Goal: Task Accomplishment & Management: Manage account settings

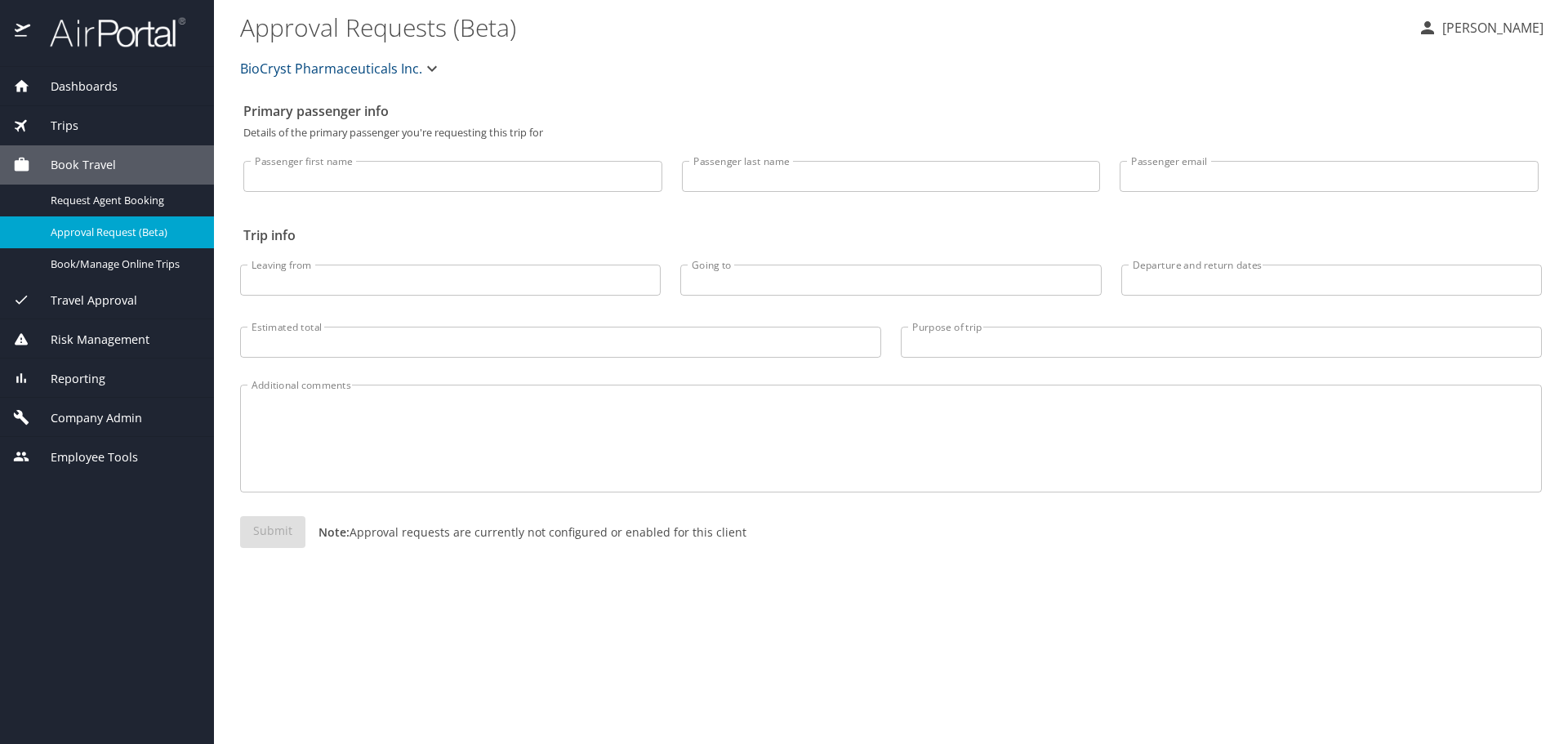
click at [85, 120] on div "Trips" at bounding box center [107, 125] width 188 height 18
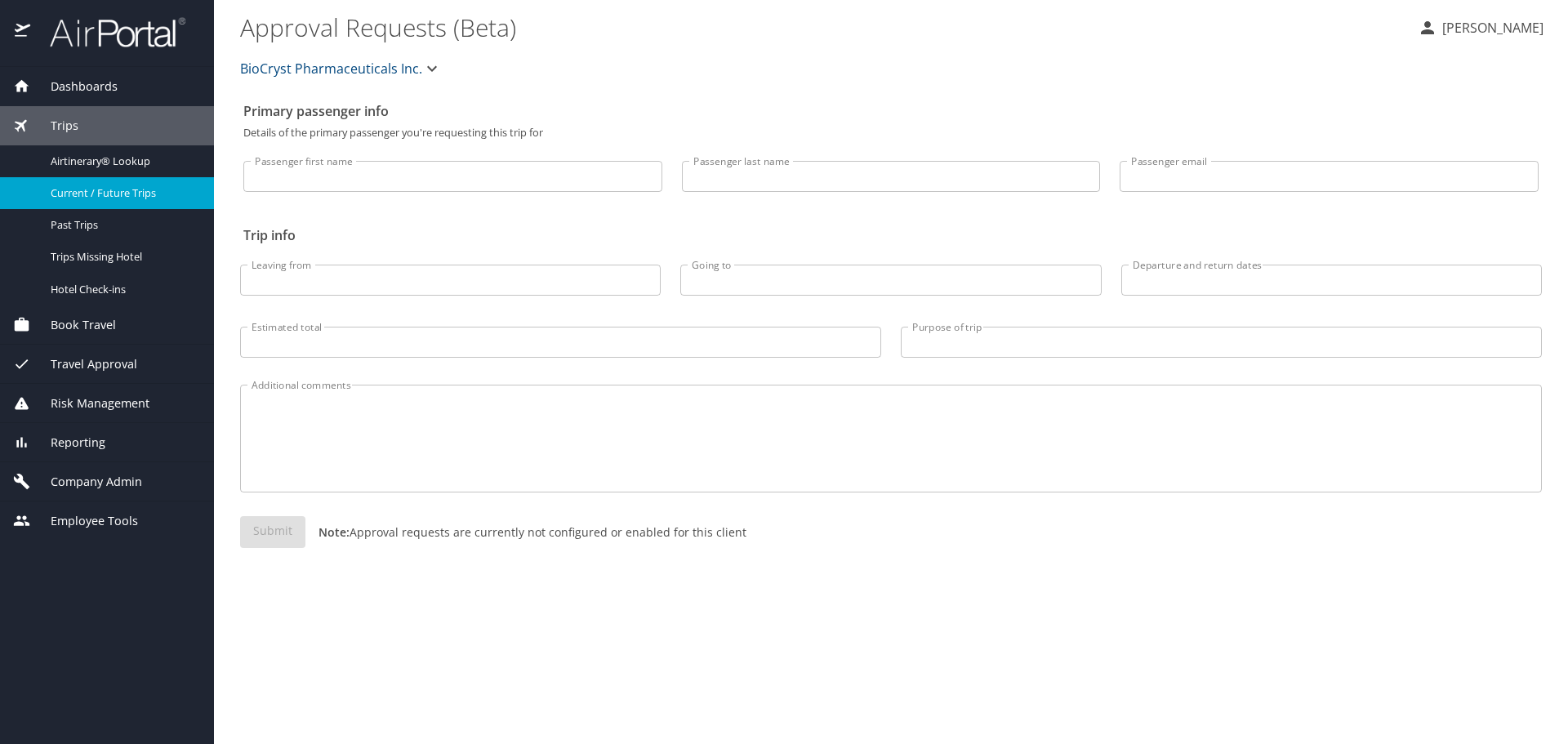
click at [88, 192] on span "Current / Future Trips" at bounding box center [122, 193] width 144 height 16
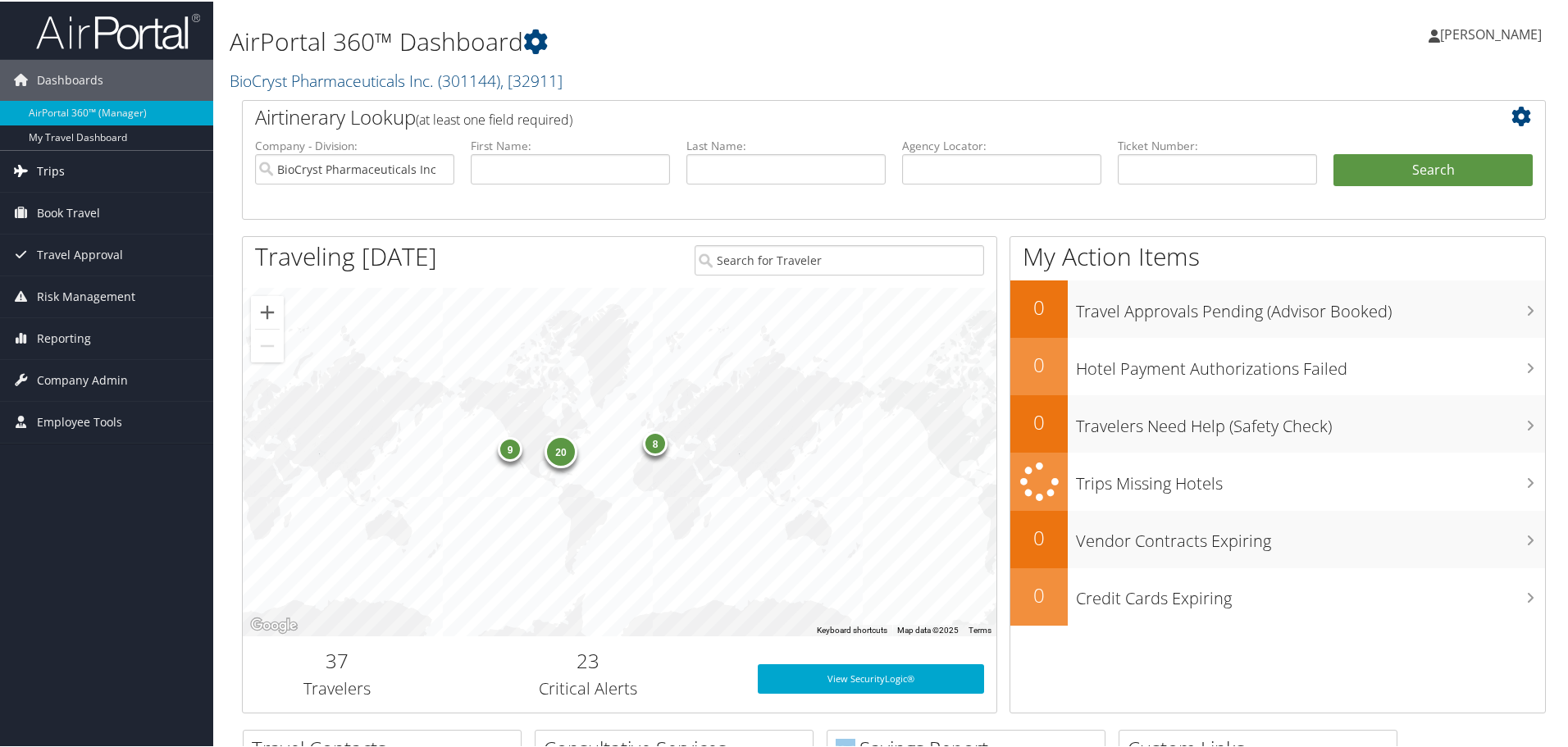
click at [73, 165] on link "Trips" at bounding box center [106, 170] width 213 height 41
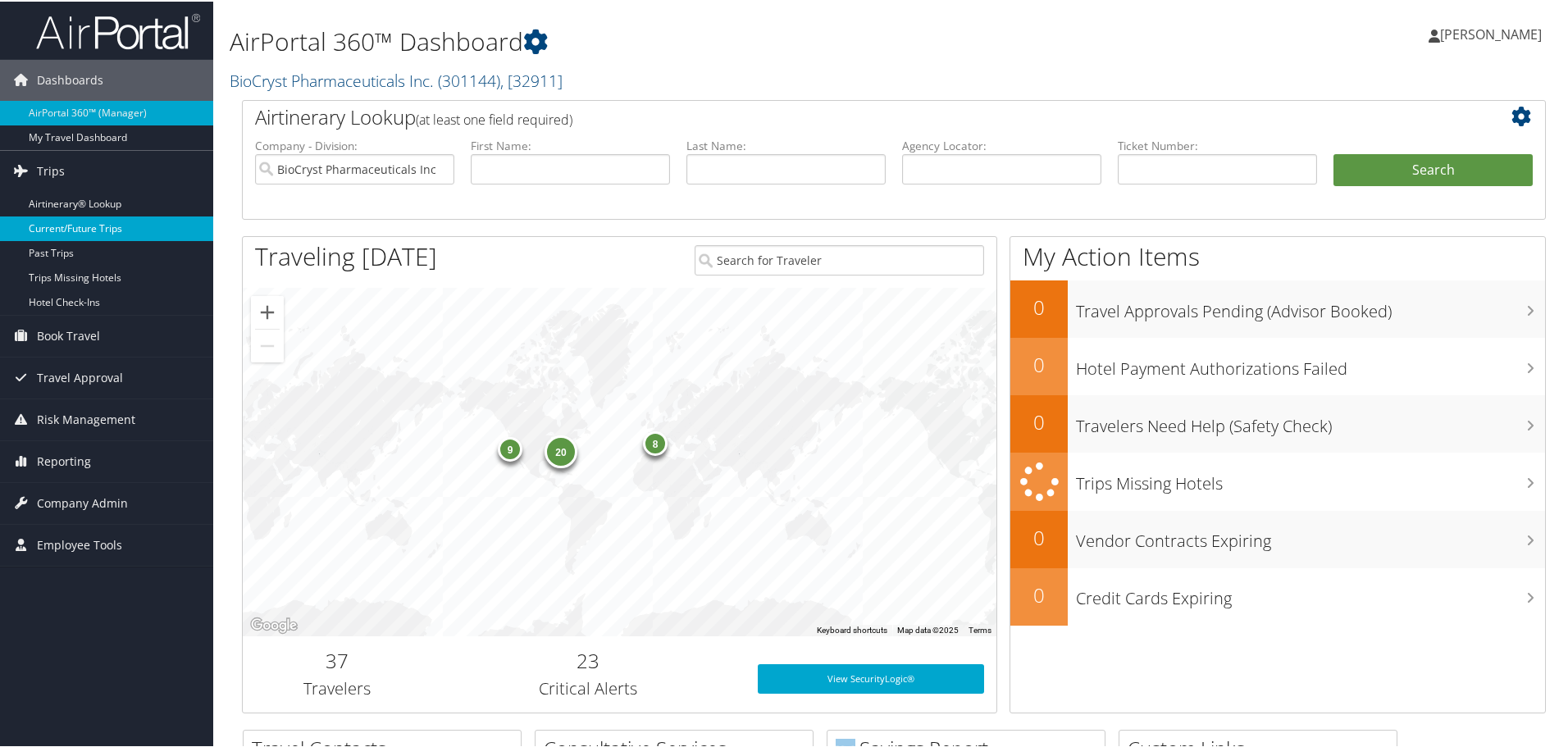
click at [77, 227] on link "Current/Future Trips" at bounding box center [106, 227] width 213 height 24
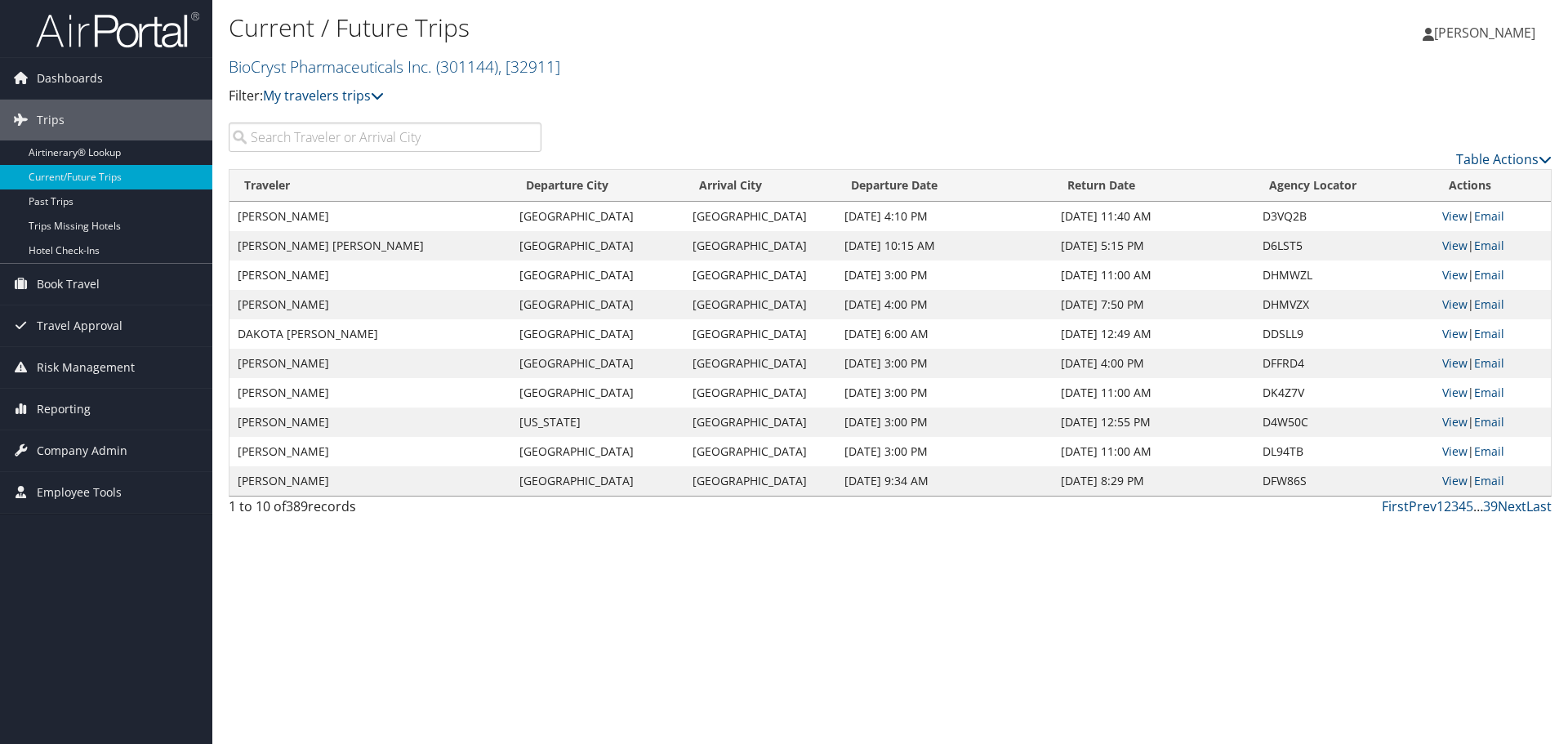
click at [410, 139] on input "search" at bounding box center [385, 136] width 313 height 29
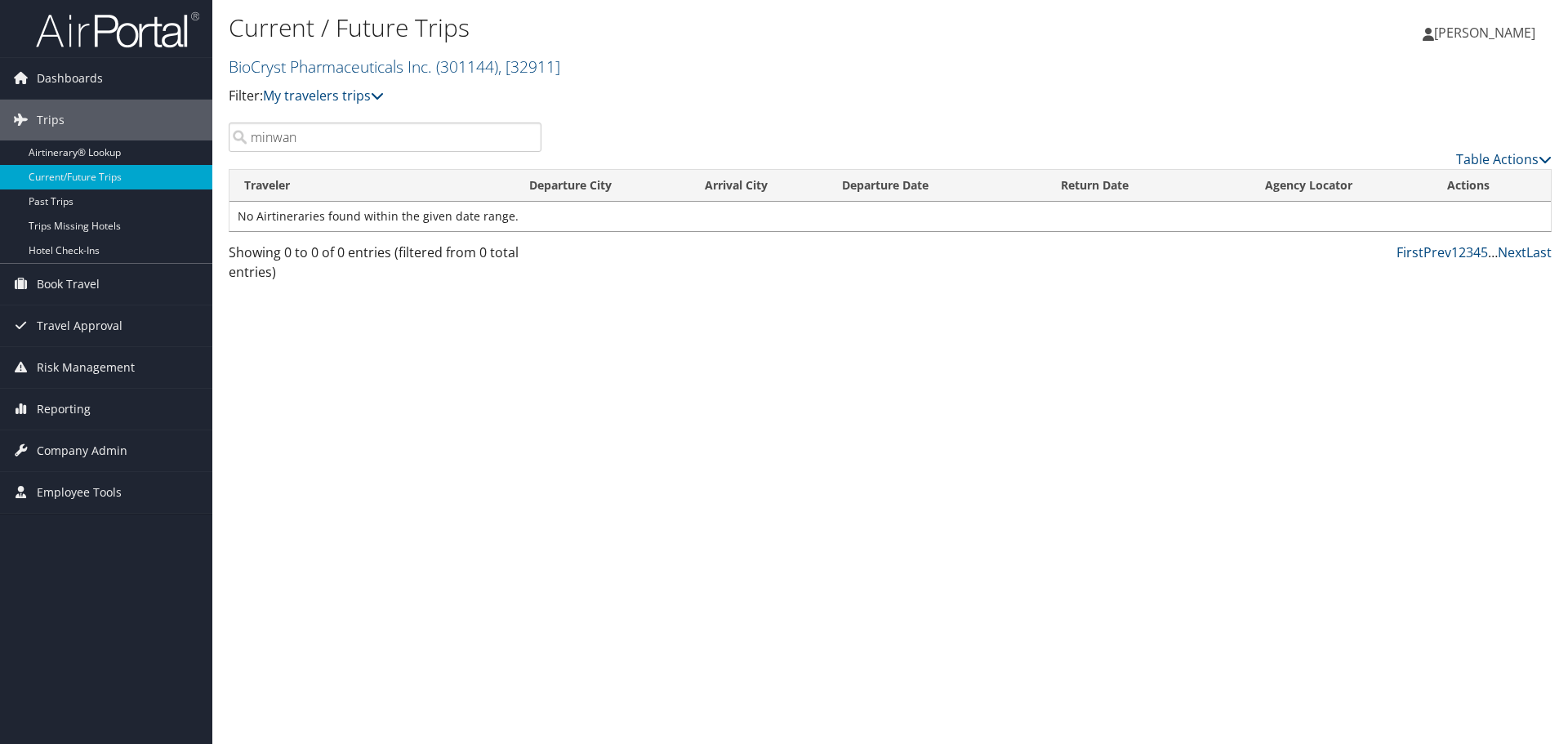
type input "minwan"
